Goal: Task Accomplishment & Management: Use online tool/utility

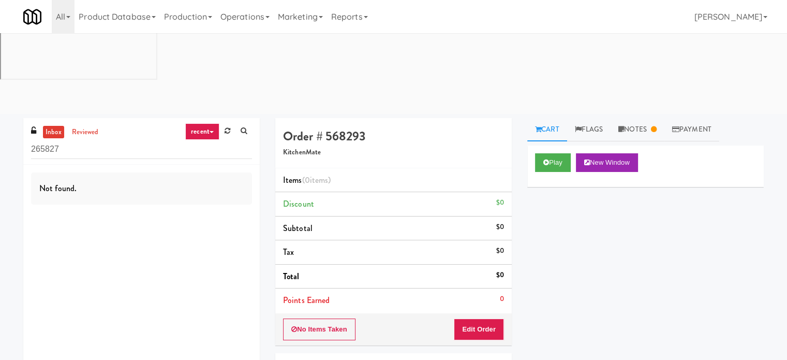
click at [201, 123] on link "recent" at bounding box center [202, 131] width 34 height 17
drag, startPoint x: 202, startPoint y: 68, endPoint x: 152, endPoint y: 63, distance: 50.0
click at [201, 142] on link "all" at bounding box center [210, 151] width 83 height 19
drag, startPoint x: 252, startPoint y: 13, endPoint x: 271, endPoint y: 28, distance: 23.6
click at [252, 14] on link "Operations" at bounding box center [244, 16] width 57 height 33
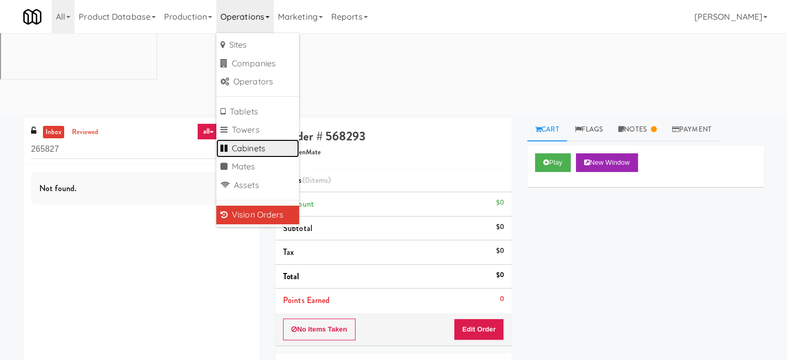
click at [254, 148] on link "Cabinets" at bounding box center [257, 148] width 83 height 19
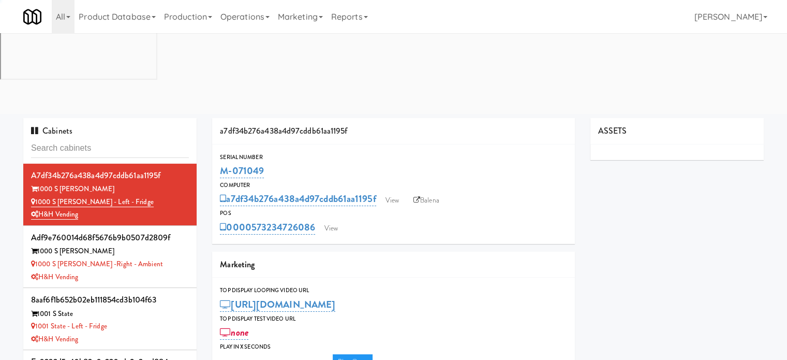
type input "3"
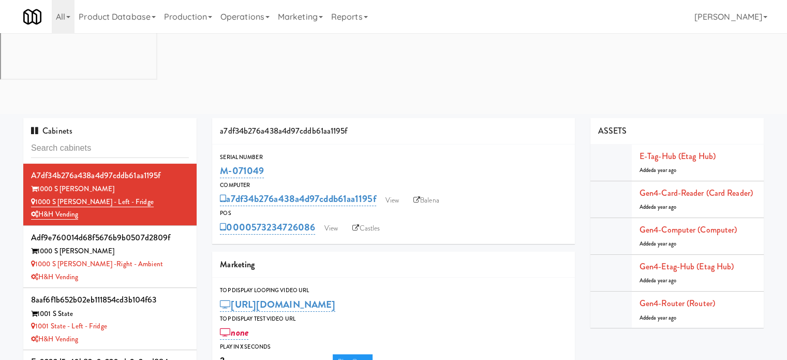
click at [136, 139] on input "text" at bounding box center [110, 148] width 158 height 19
click at [111, 139] on input "text" at bounding box center [110, 148] width 158 height 19
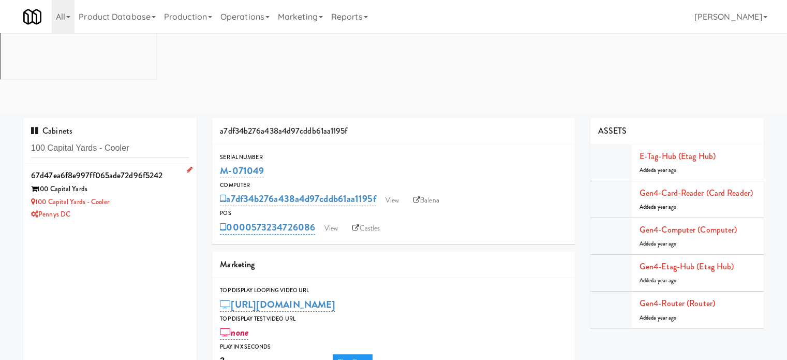
type input "100 Capital Yards - Cooler"
click at [170, 196] on div "100 Capital Yards - Cooler" at bounding box center [110, 202] width 158 height 13
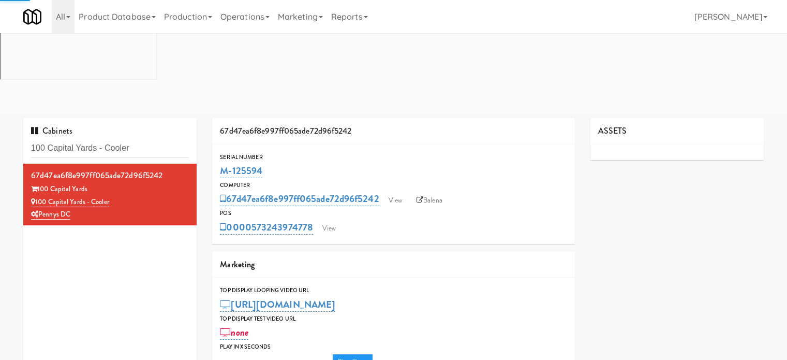
type input "3"
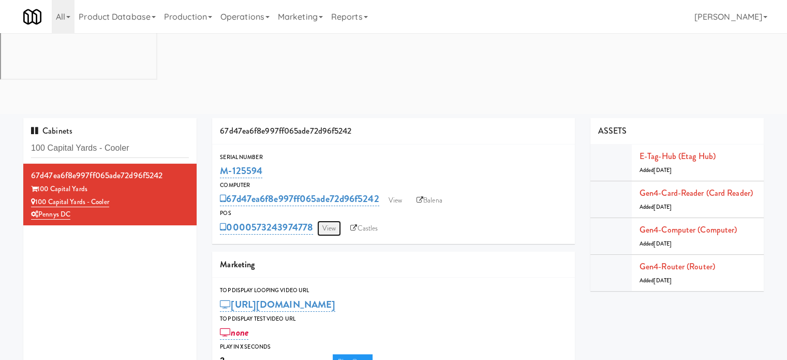
click at [332, 221] on link "View" at bounding box center [329, 229] width 24 height 16
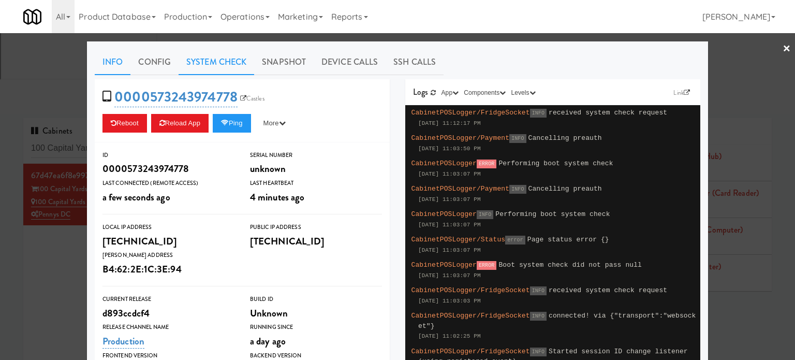
click at [213, 62] on link "System Check" at bounding box center [217, 62] width 76 height 26
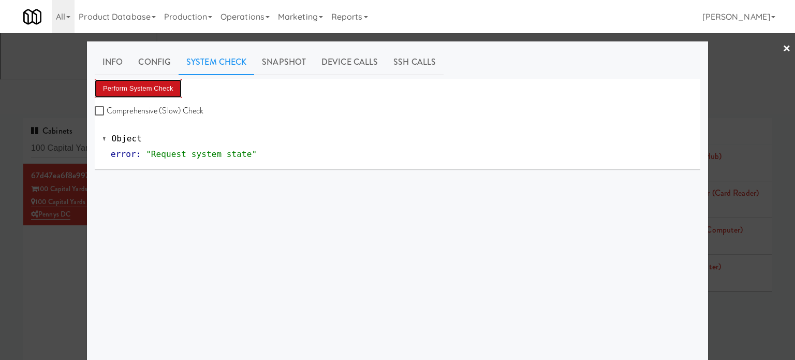
click at [157, 89] on button "Perform System Check" at bounding box center [138, 88] width 87 height 19
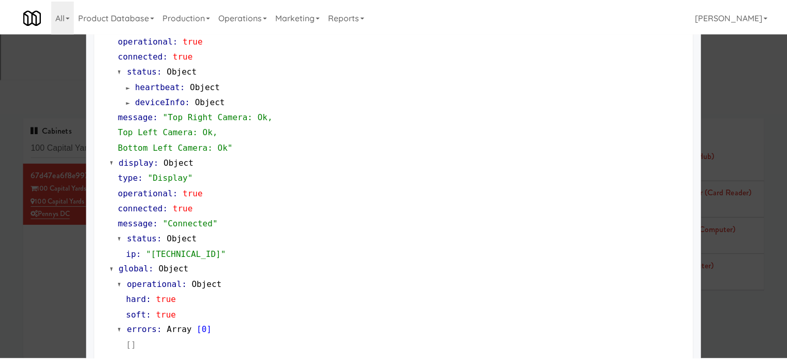
scroll to position [459, 0]
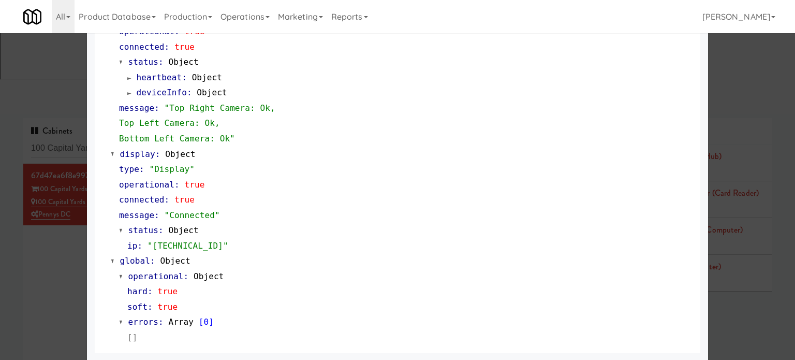
click at [64, 201] on div at bounding box center [397, 180] width 795 height 360
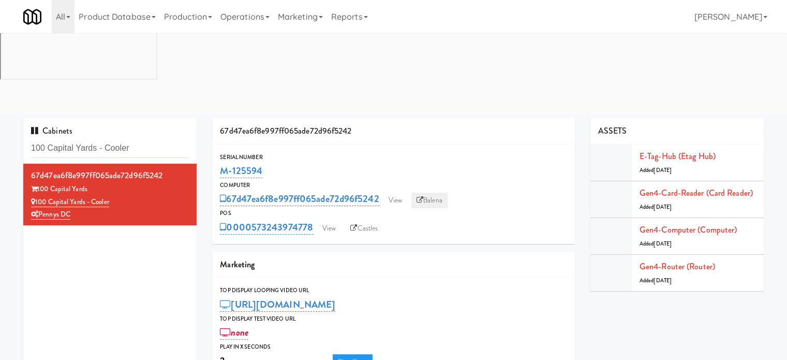
click at [439, 193] on link "Balena" at bounding box center [430, 201] width 36 height 16
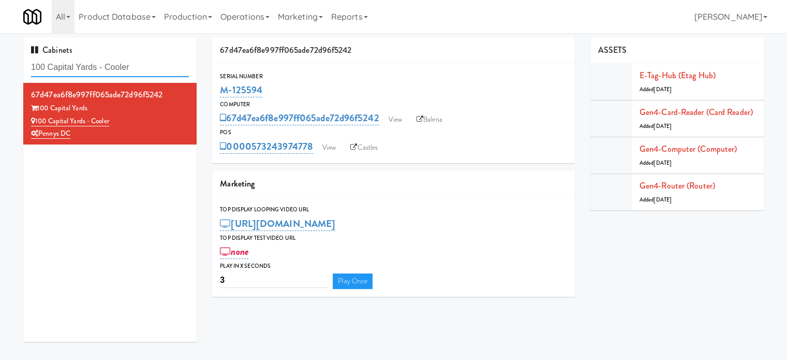
click at [147, 68] on input "100 Capital Yards - Cooler" at bounding box center [110, 67] width 158 height 19
click at [166, 119] on div "100 Capital Yards - Cooler" at bounding box center [110, 121] width 158 height 13
click at [149, 69] on input "100 Capital Yards - Cooler" at bounding box center [110, 67] width 158 height 19
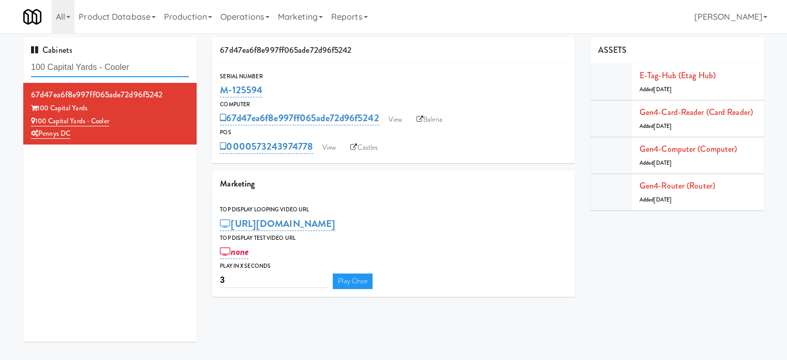
click at [149, 69] on input "100 Capital Yards - Cooler" at bounding box center [110, 67] width 158 height 19
click at [152, 71] on input "100 Capital Yards - Cooler" at bounding box center [110, 67] width 158 height 19
paste input "OHS - Fridge A"
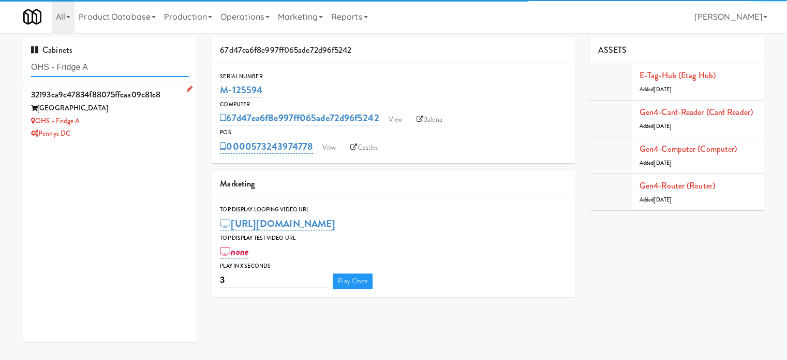
type input "OHS - Fridge A"
click at [167, 118] on div "OHS - Fridge A" at bounding box center [110, 121] width 158 height 13
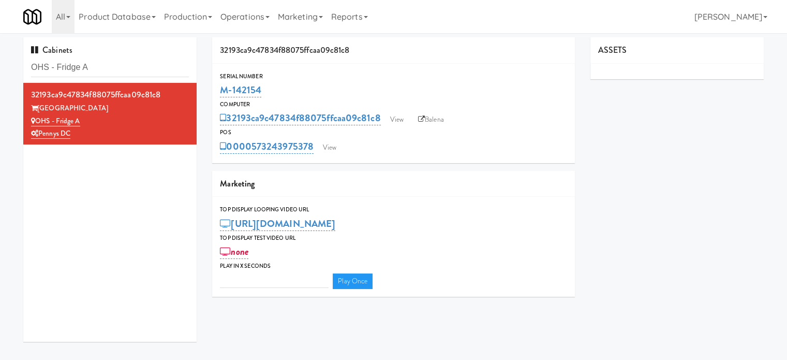
type input "3"
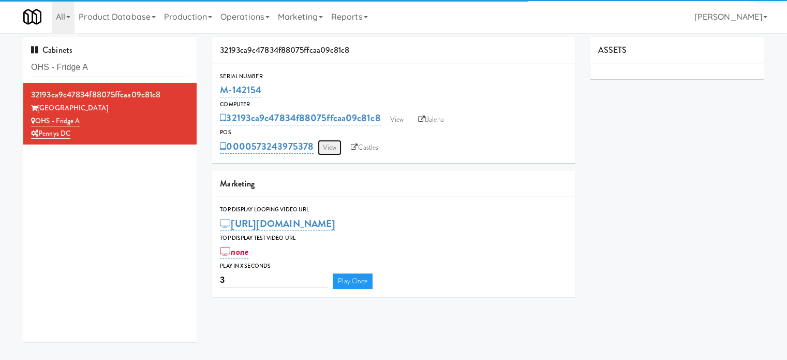
click at [329, 146] on link "View" at bounding box center [330, 148] width 24 height 16
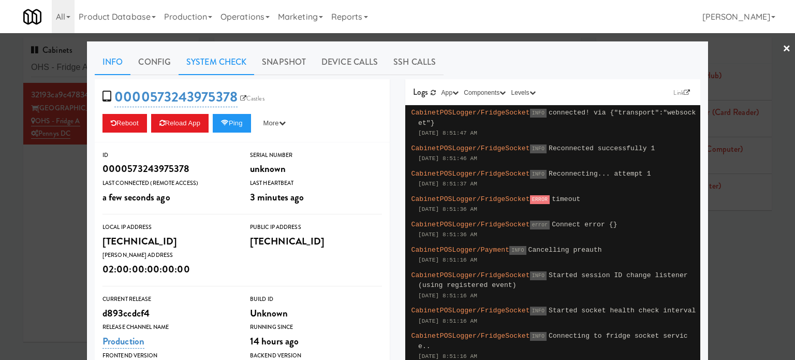
click at [205, 61] on link "System Check" at bounding box center [217, 62] width 76 height 26
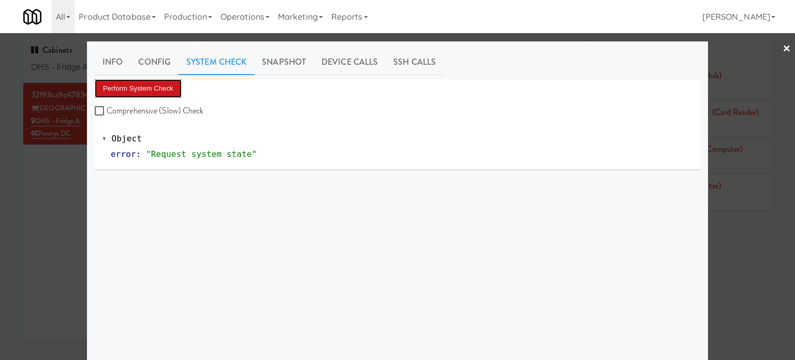
click at [153, 79] on button "Perform System Check" at bounding box center [138, 88] width 87 height 19
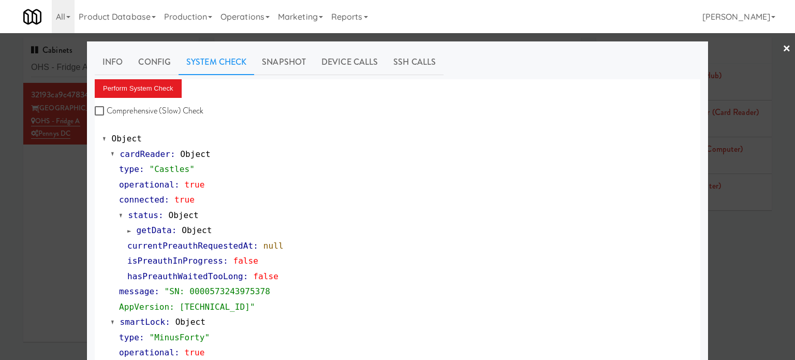
click at [56, 226] on div at bounding box center [397, 180] width 795 height 360
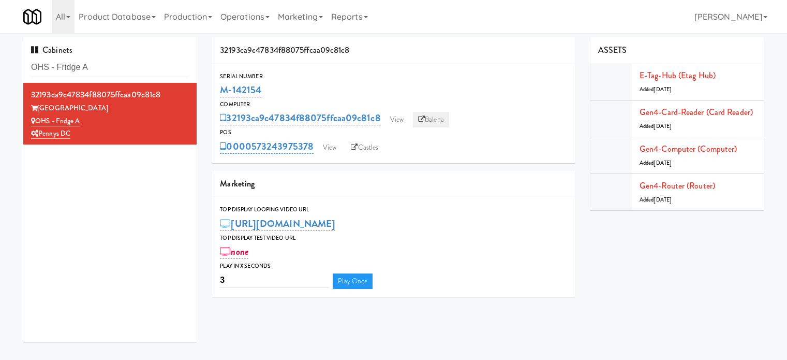
click at [439, 119] on link "Balena" at bounding box center [431, 120] width 36 height 16
drag, startPoint x: 267, startPoint y: 90, endPoint x: 215, endPoint y: 92, distance: 51.8
click at [215, 92] on div "Serial Number M-142154" at bounding box center [393, 85] width 363 height 28
copy link "M-142154"
